Goal: Navigation & Orientation: Find specific page/section

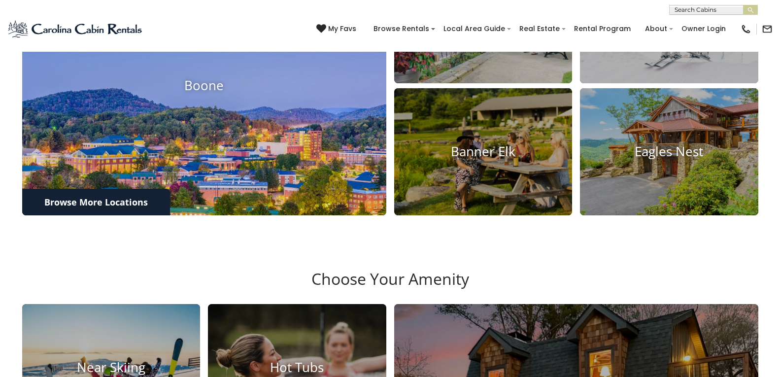
scroll to position [498, 0]
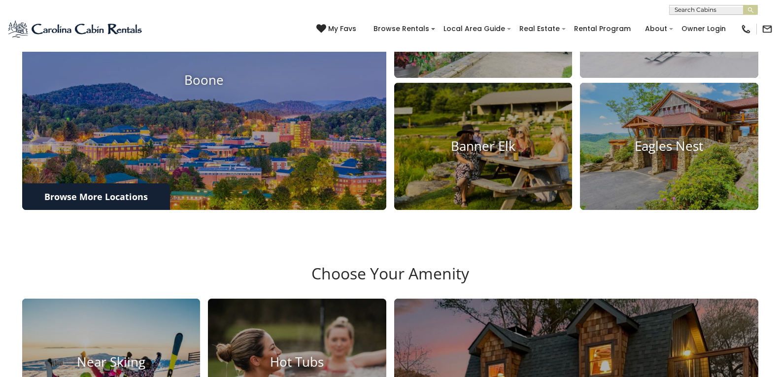
click at [397, 18] on div "My Favs Browse Rentals Local Area Guide Activities & Attractions Area Map Drivi…" at bounding box center [544, 28] width 456 height 25
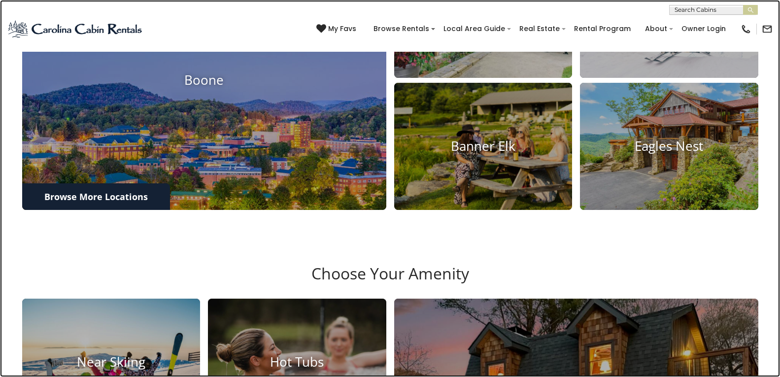
click at [146, 38] on link at bounding box center [390, 188] width 780 height 377
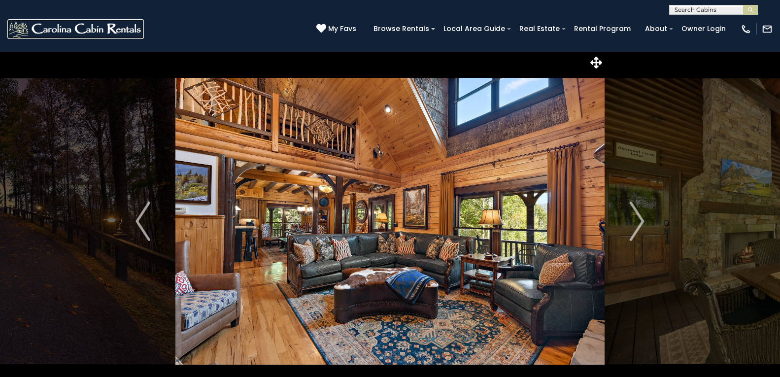
click at [30, 25] on img at bounding box center [75, 29] width 136 height 20
